Goal: Check status: Check status

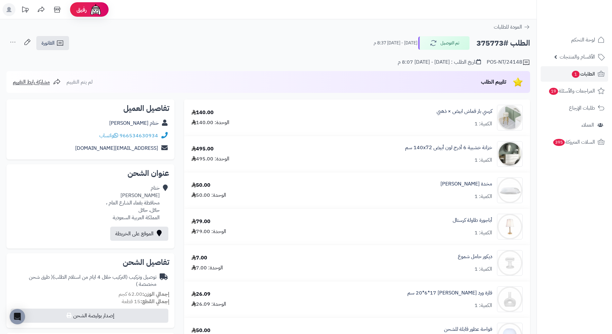
scroll to position [64, 0]
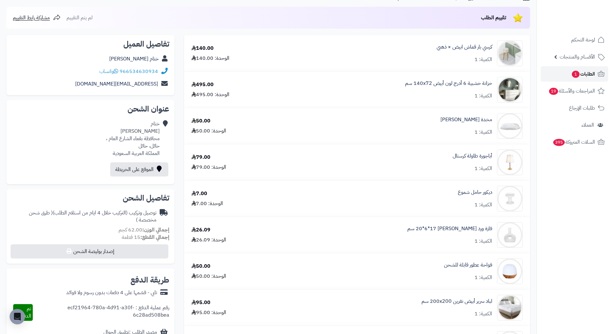
click at [585, 79] on link "الطلبات 1" at bounding box center [573, 73] width 67 height 15
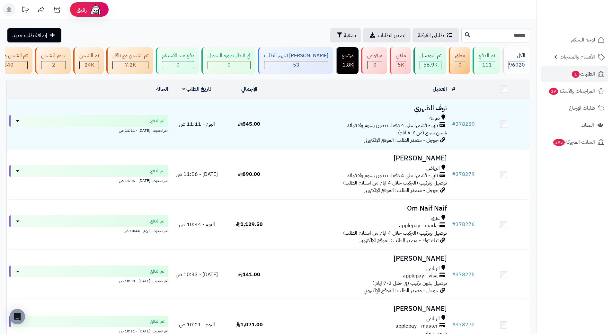
type input "******"
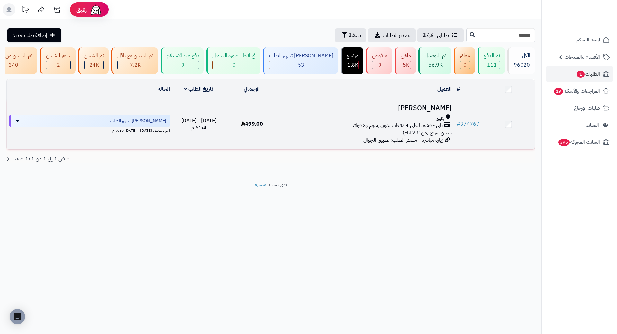
click at [438, 112] on h3 "ليلى اليامى" at bounding box center [366, 107] width 171 height 7
